Goal: Information Seeking & Learning: Find specific fact

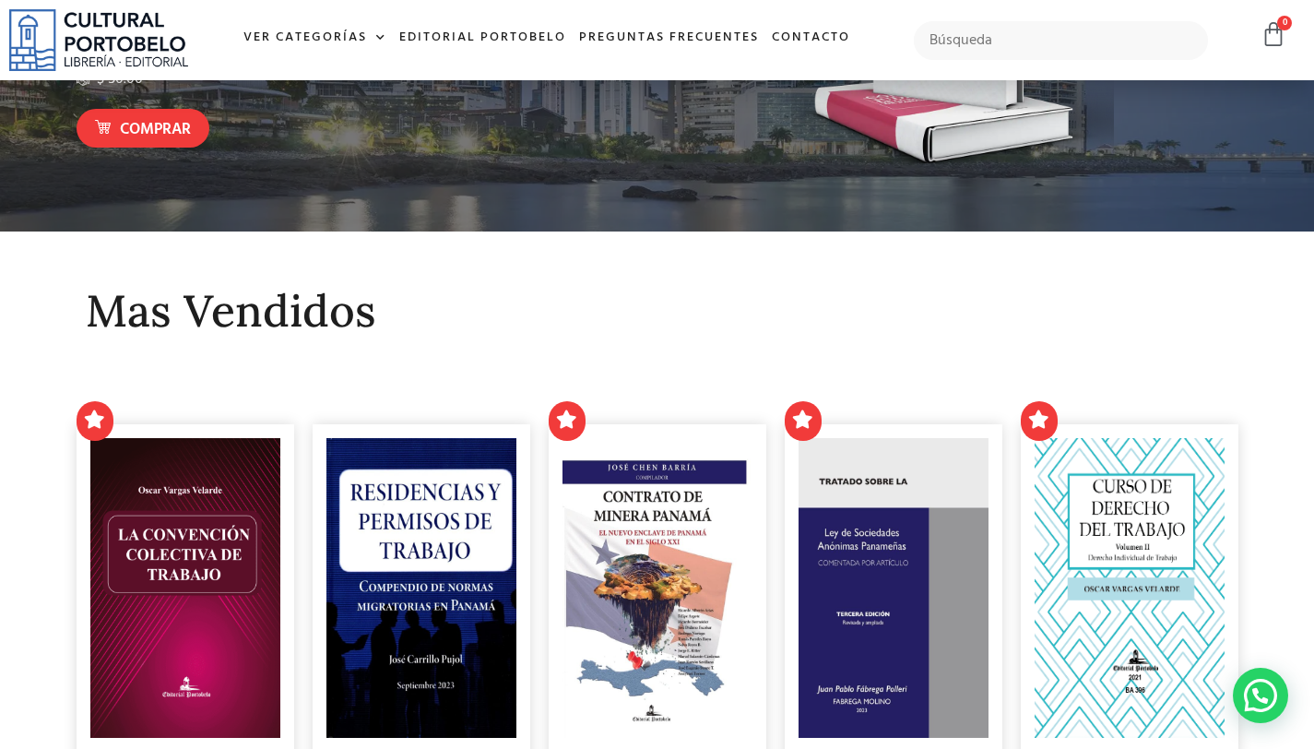
scroll to position [277, 0]
click at [961, 41] on input "text" at bounding box center [1061, 40] width 294 height 39
type input "el contrato de obra"
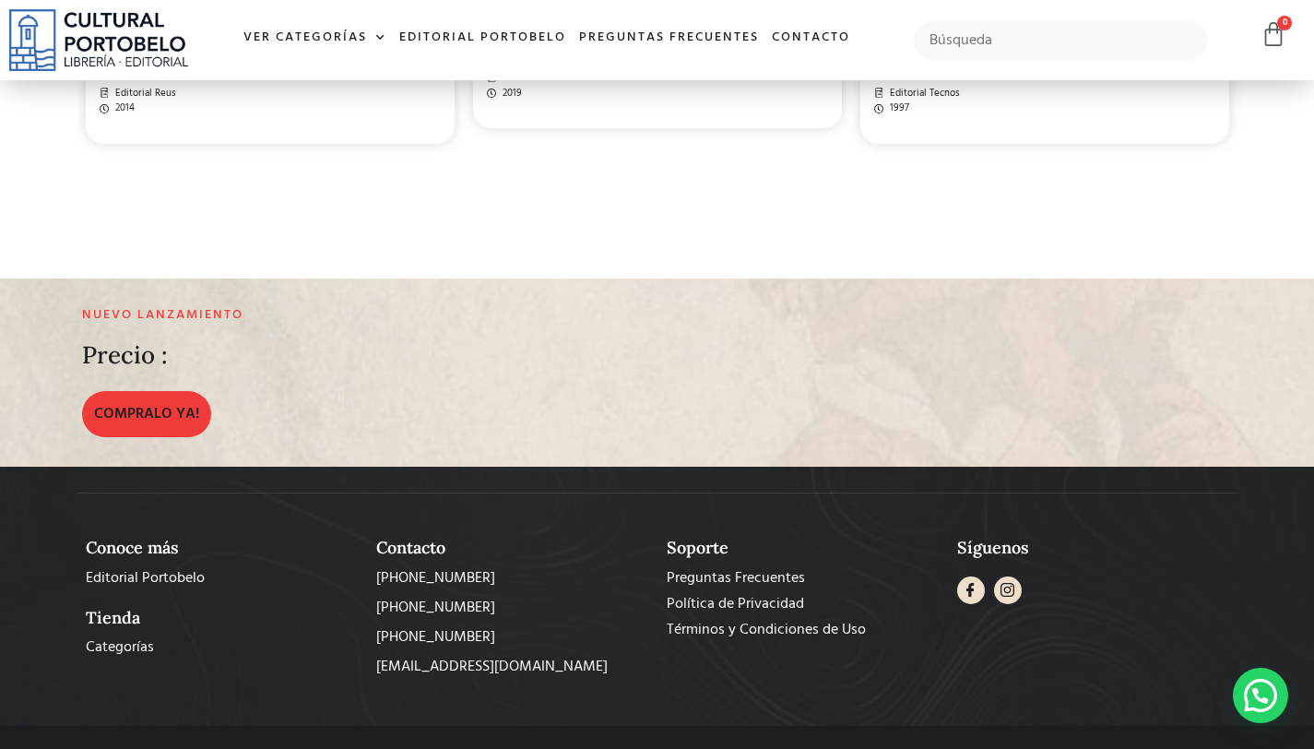
scroll to position [2580, 0]
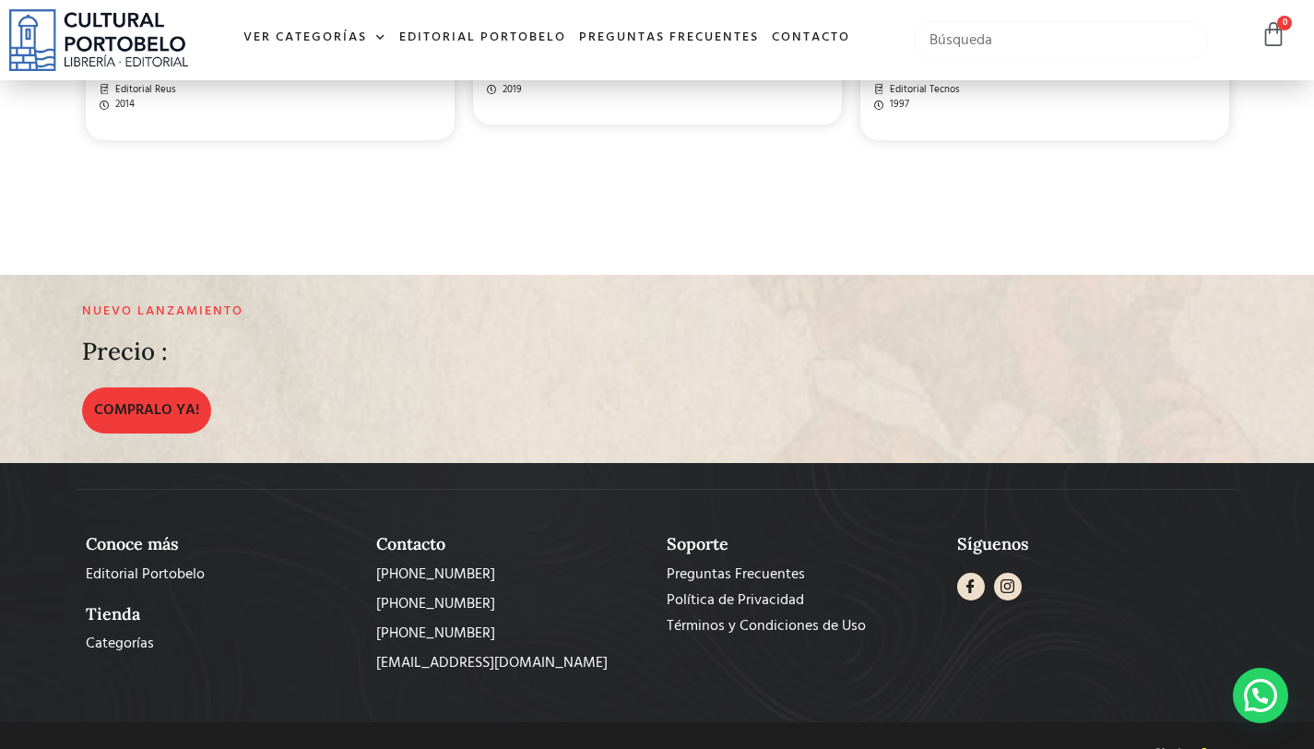
click at [1041, 41] on input "text" at bounding box center [1061, 40] width 294 height 39
type input "[PERSON_NAME]"
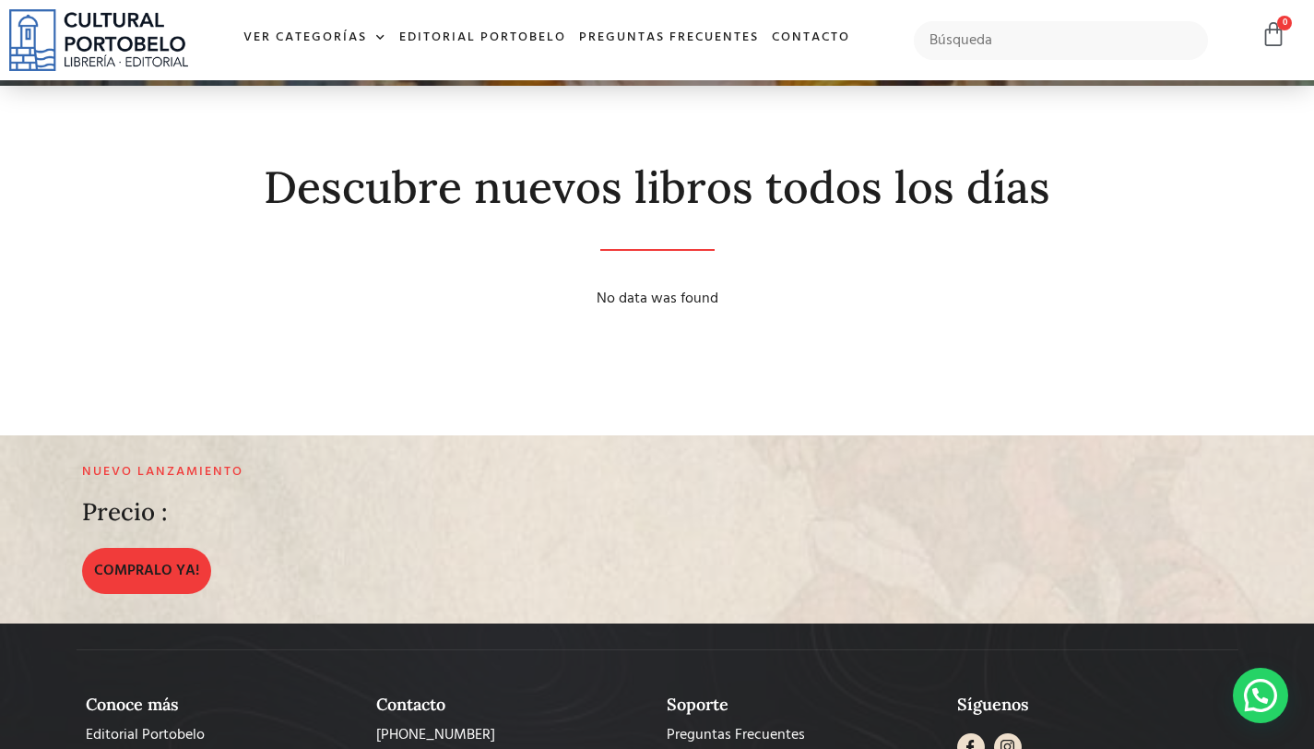
scroll to position [277, 0]
